Goal: Information Seeking & Learning: Learn about a topic

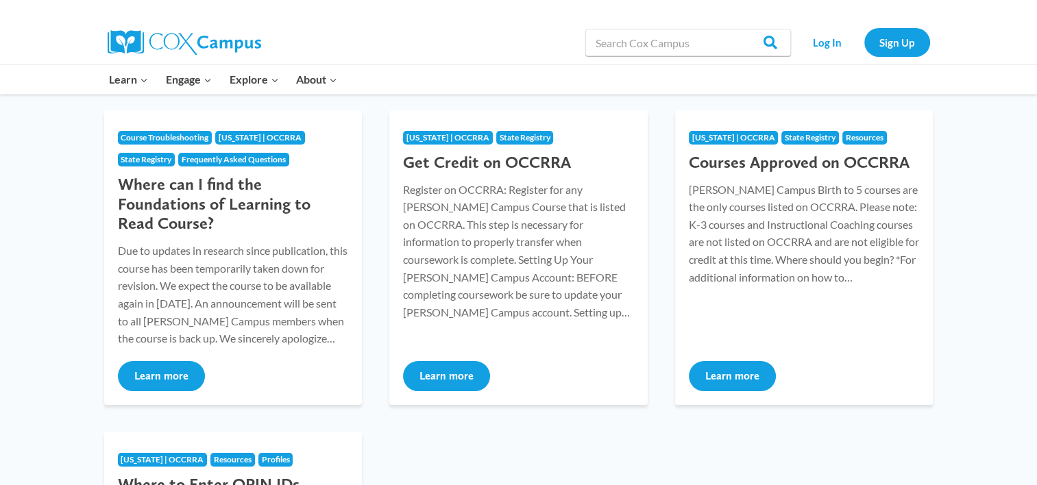
scroll to position [206, 0]
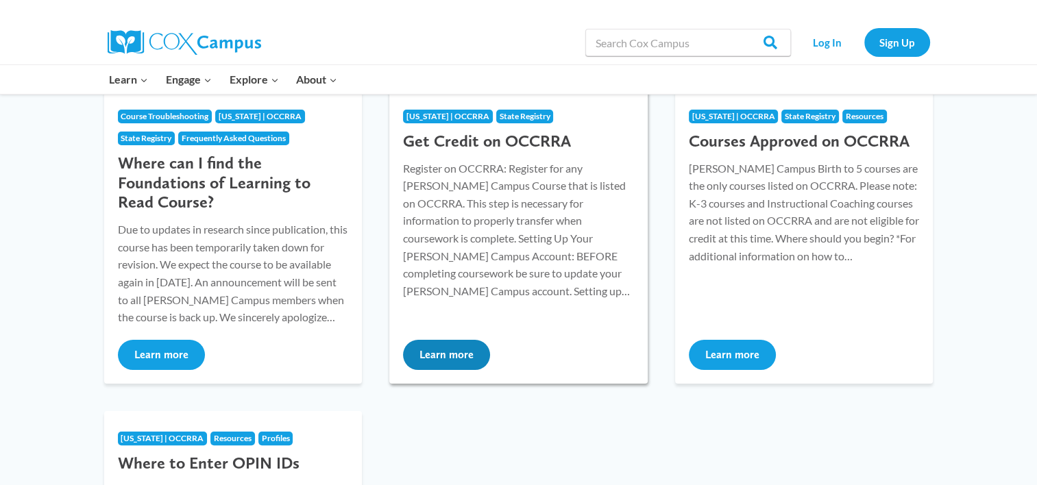
click at [443, 352] on button "Learn more" at bounding box center [446, 355] width 87 height 30
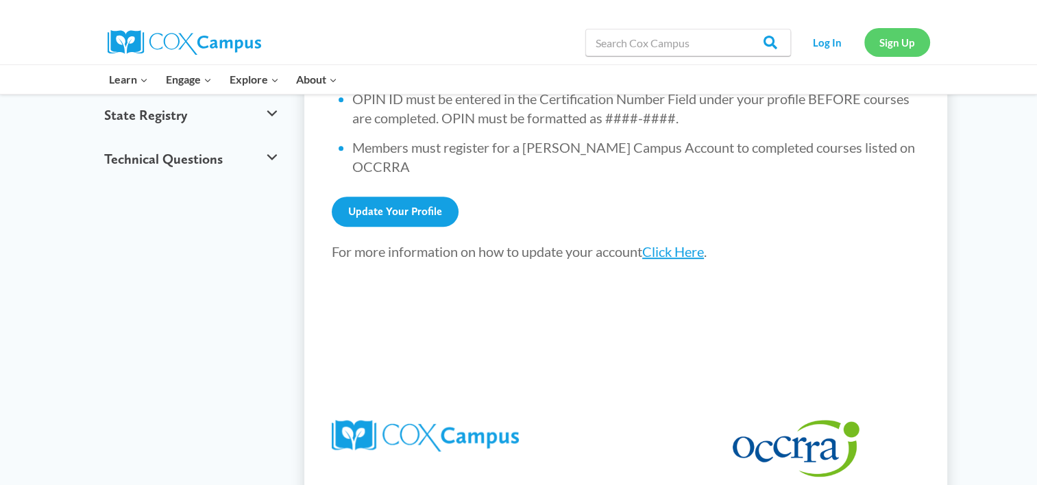
scroll to position [548, 0]
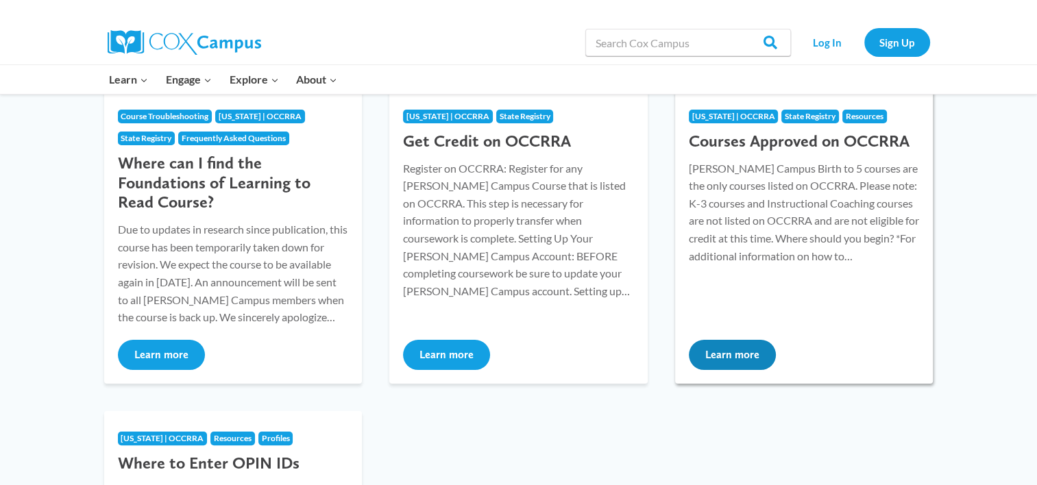
scroll to position [206, 0]
click at [746, 367] on button "Learn more" at bounding box center [732, 355] width 87 height 30
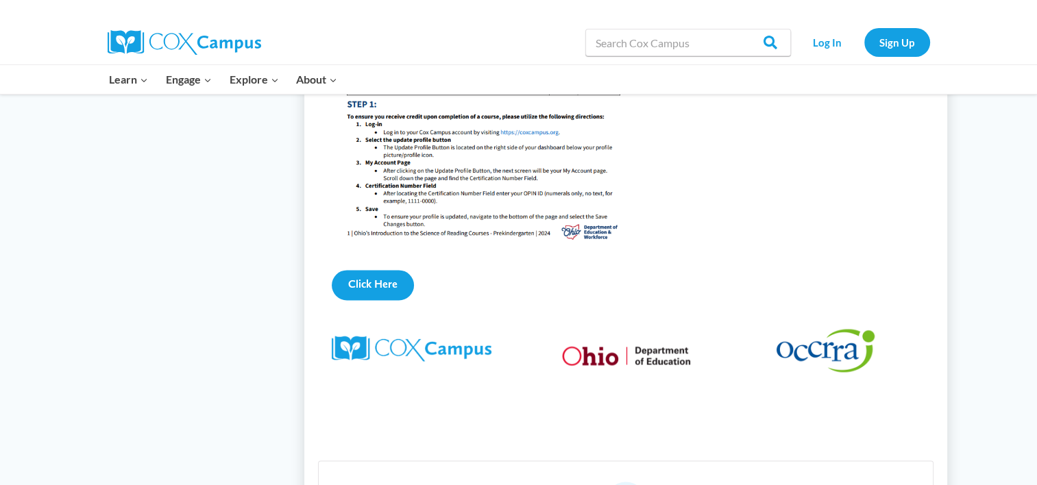
scroll to position [1988, 0]
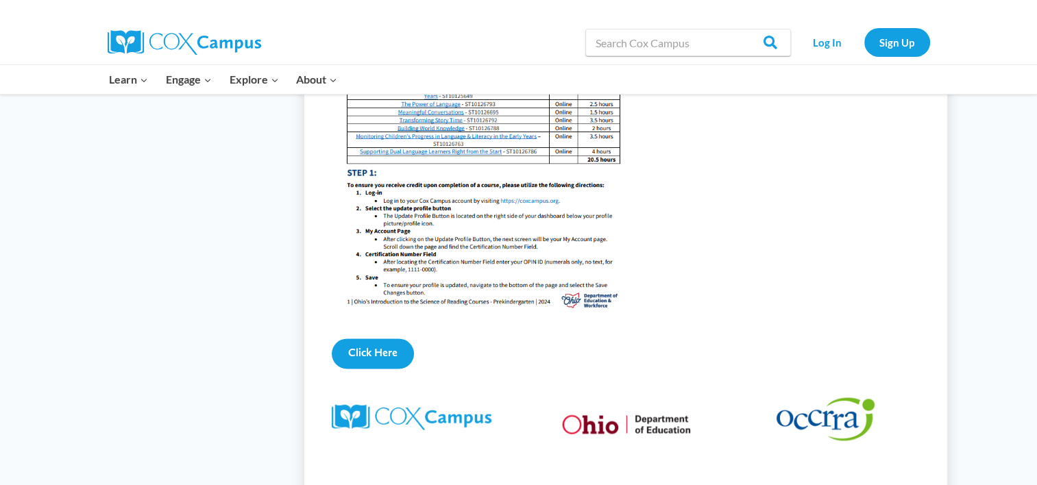
click at [818, 440] on img at bounding box center [826, 419] width 99 height 43
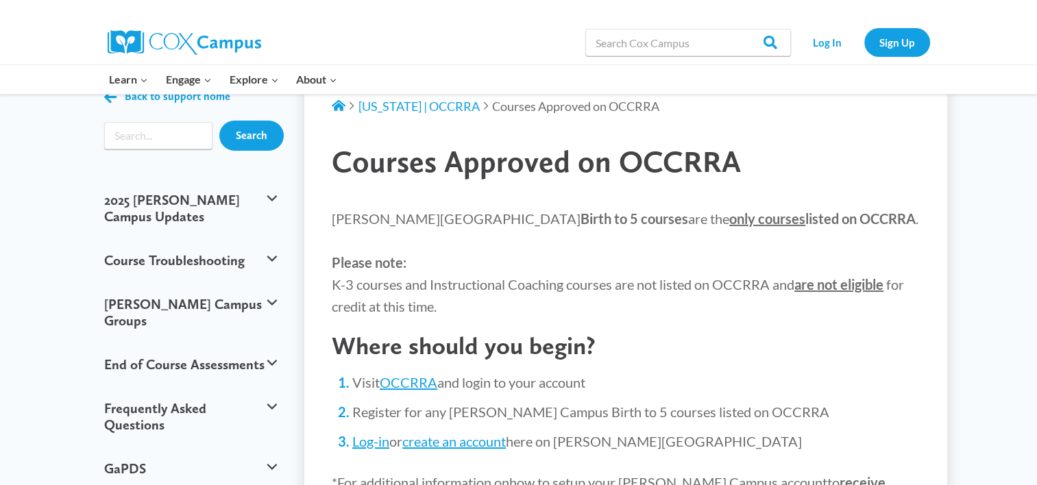
scroll to position [0, 0]
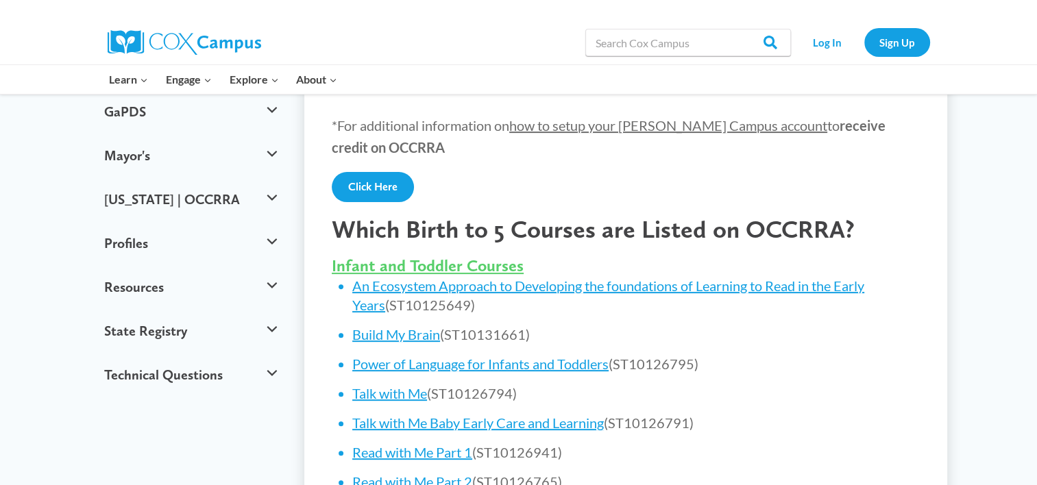
scroll to position [343, 0]
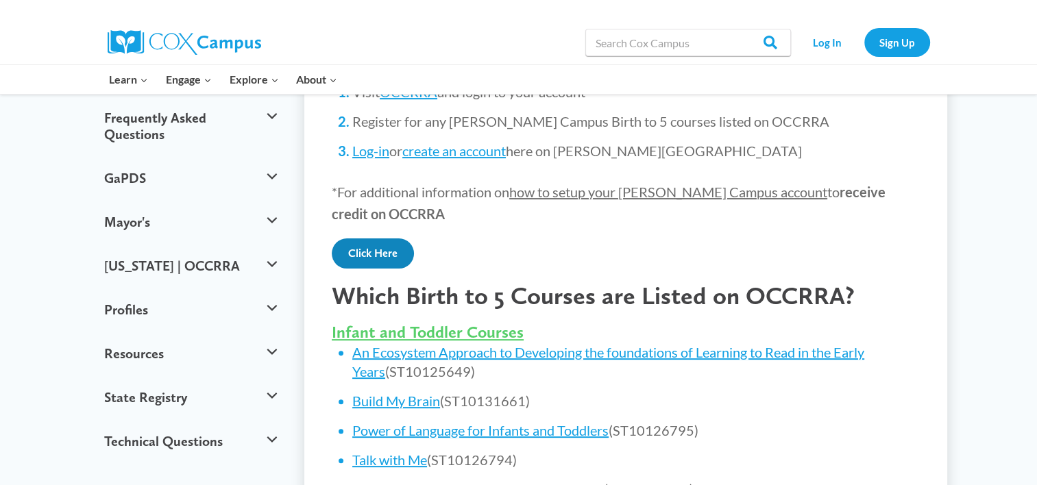
click at [376, 246] on link "Click Here" at bounding box center [373, 254] width 82 height 30
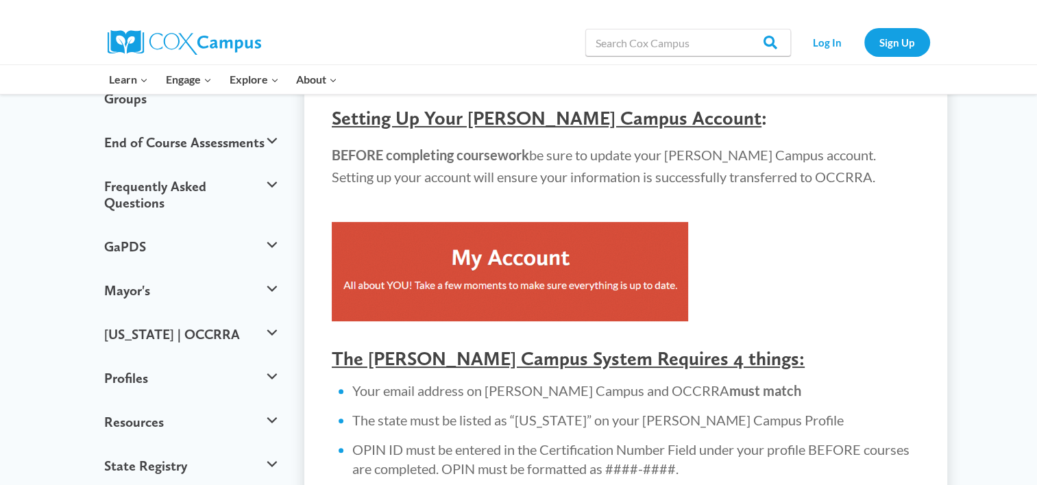
scroll to position [548, 0]
